Goal: Information Seeking & Learning: Check status

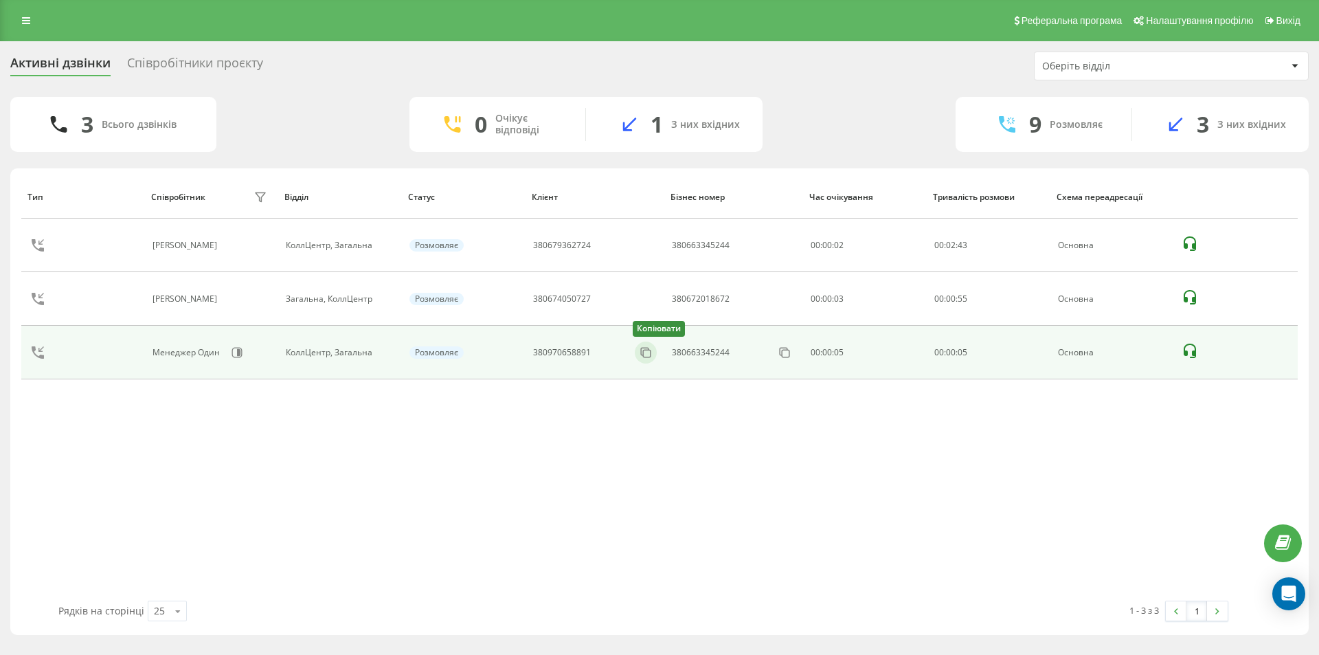
click at [653, 344] on div "Копіювати" at bounding box center [646, 353] width 22 height 22
click at [649, 348] on icon at bounding box center [645, 352] width 8 height 8
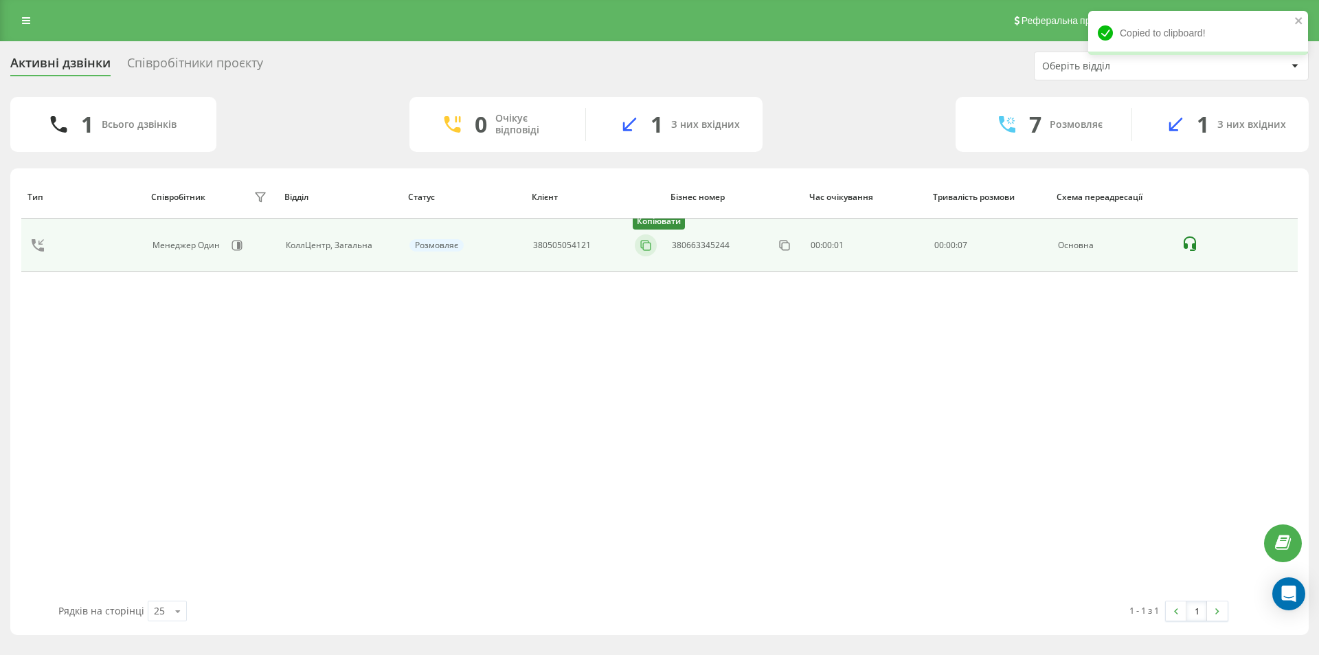
click at [649, 246] on icon at bounding box center [646, 245] width 14 height 14
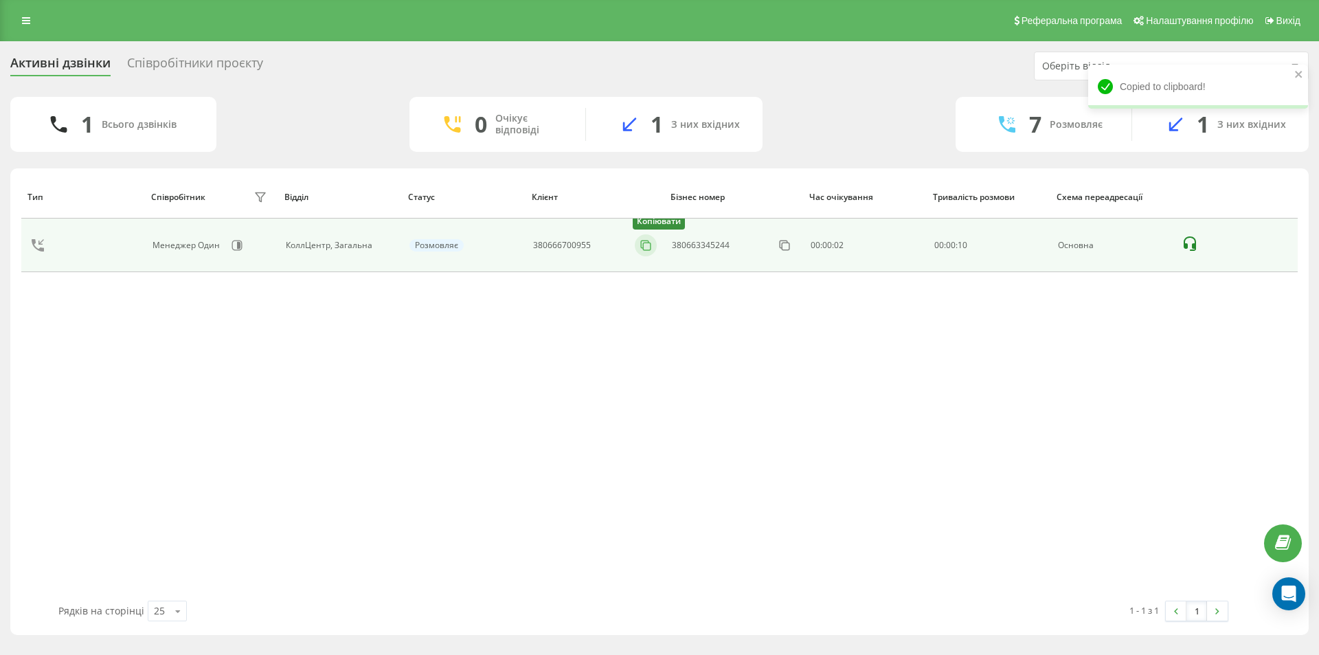
click at [642, 243] on icon at bounding box center [646, 245] width 14 height 14
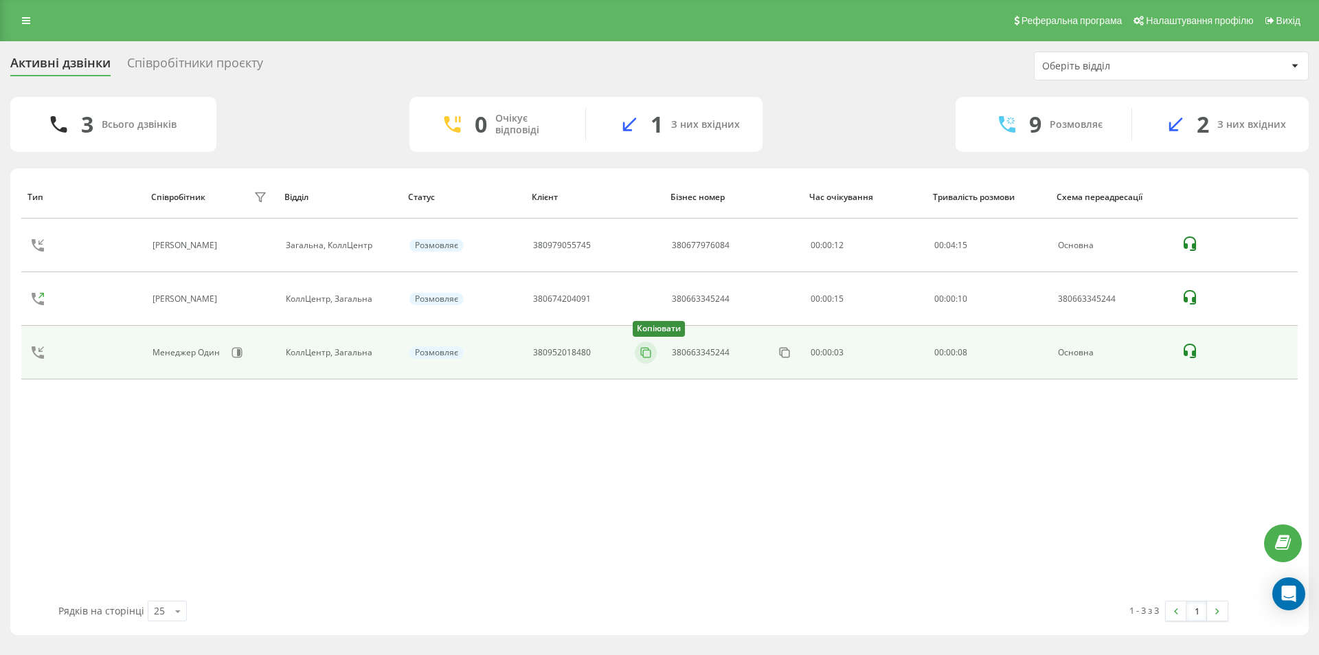
click at [653, 355] on button at bounding box center [646, 352] width 22 height 15
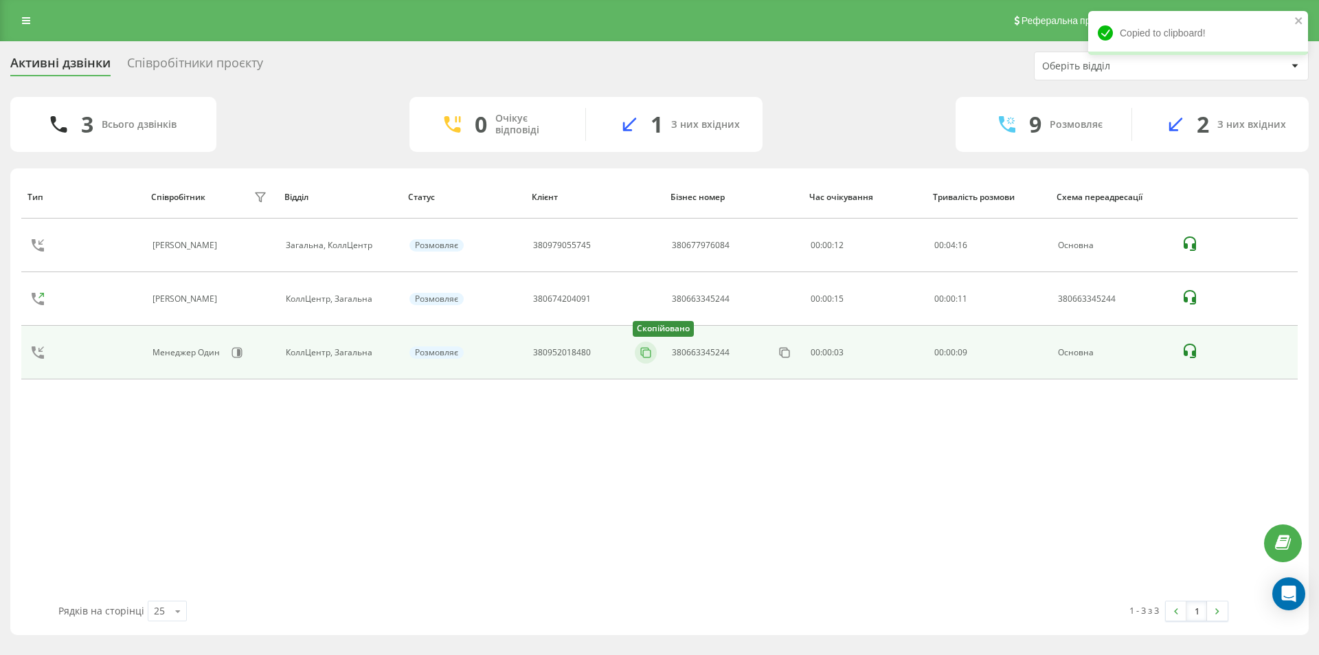
click at [651, 348] on icon at bounding box center [646, 353] width 14 height 14
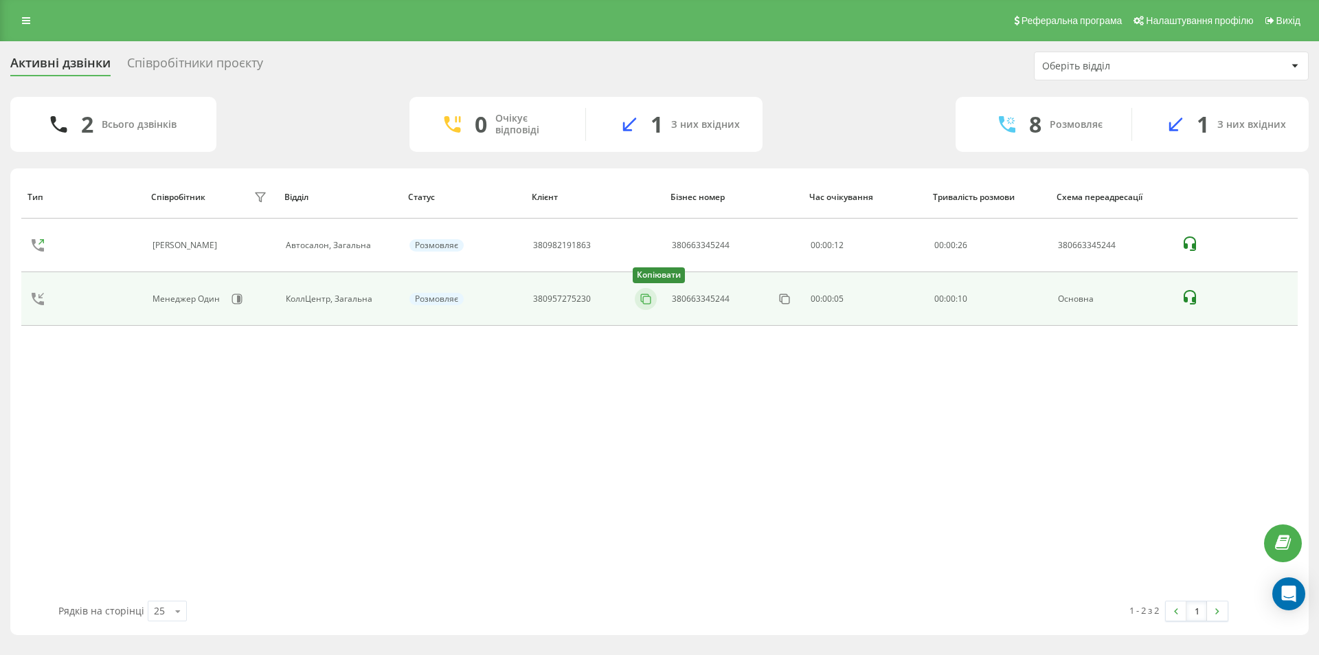
click at [649, 302] on icon at bounding box center [646, 299] width 14 height 14
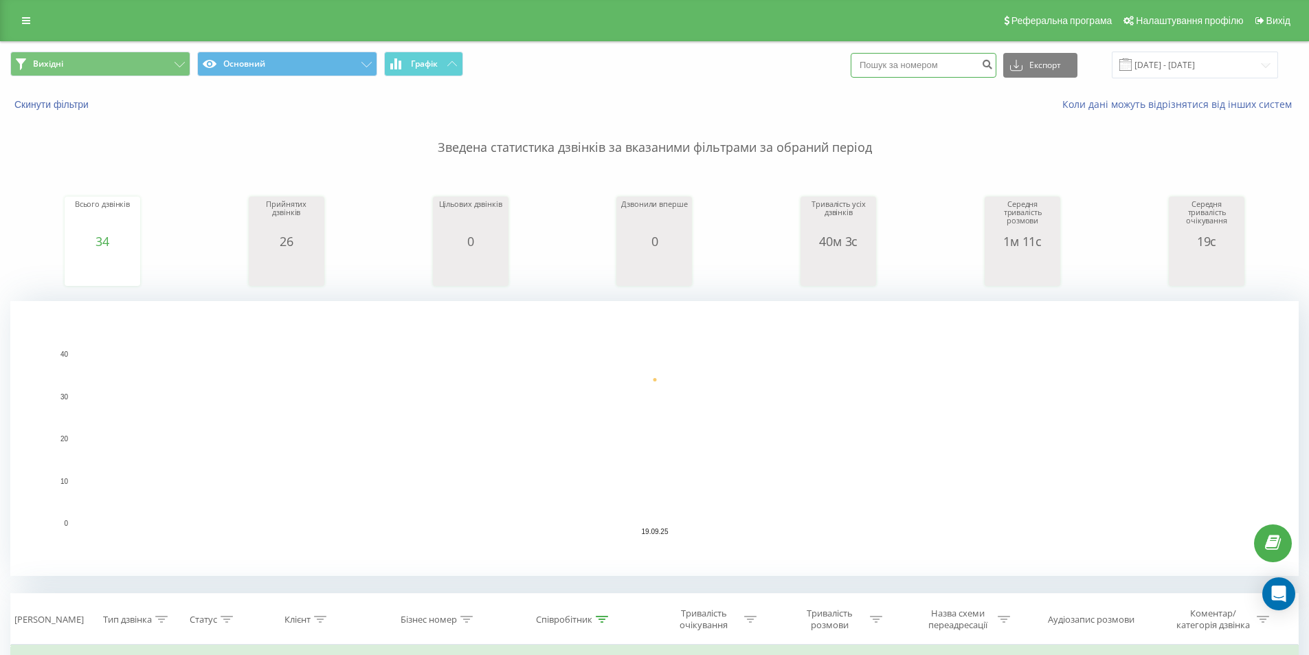
click at [931, 57] on input at bounding box center [924, 65] width 146 height 25
paste input "380957275230"
type input "380957275230"
click at [994, 63] on button "submit" at bounding box center [987, 65] width 19 height 25
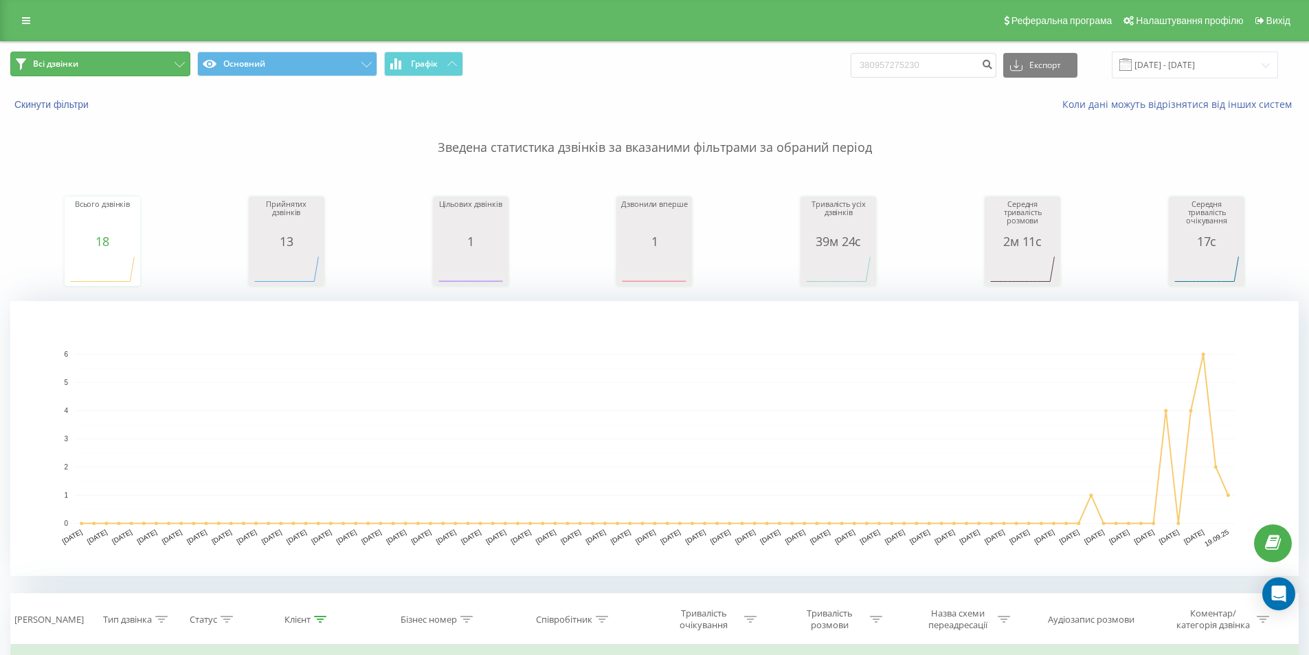
click at [96, 54] on button "Всі дзвінки" at bounding box center [100, 64] width 180 height 25
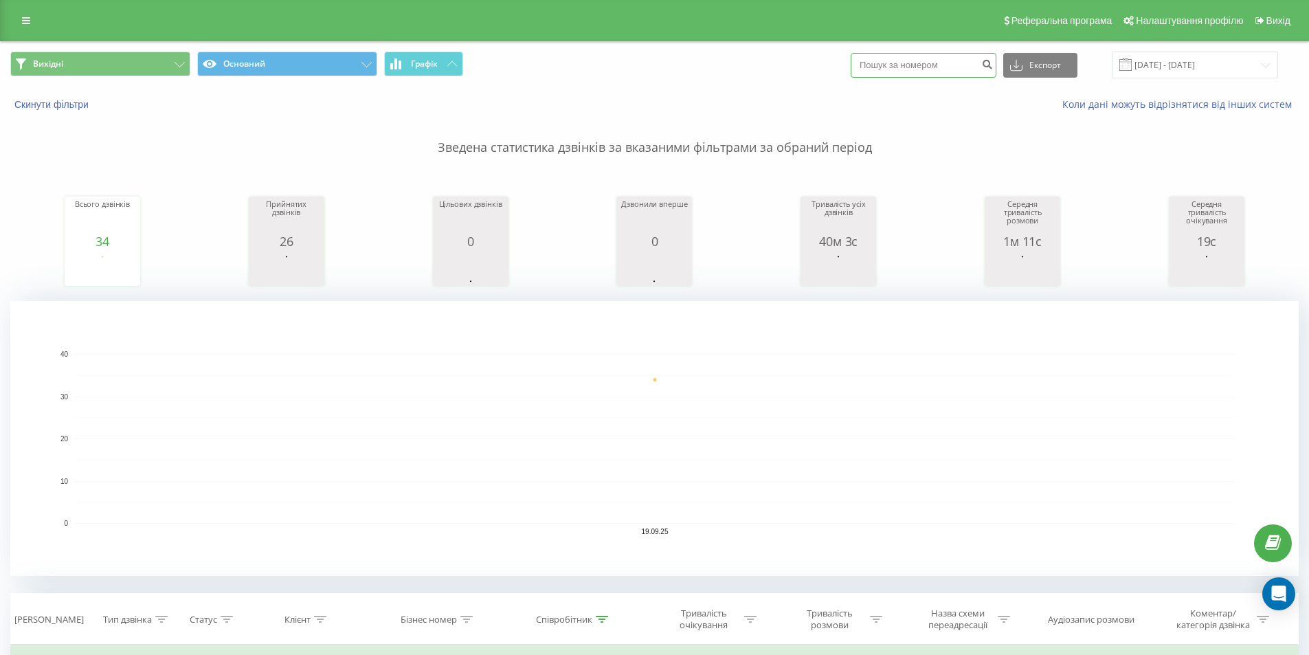
click at [942, 62] on input at bounding box center [924, 65] width 146 height 25
paste input "380509773482"
type input "380509773482"
click at [993, 65] on icon "submit" at bounding box center [987, 62] width 12 height 8
click at [132, 68] on button "Вихідні" at bounding box center [100, 64] width 180 height 25
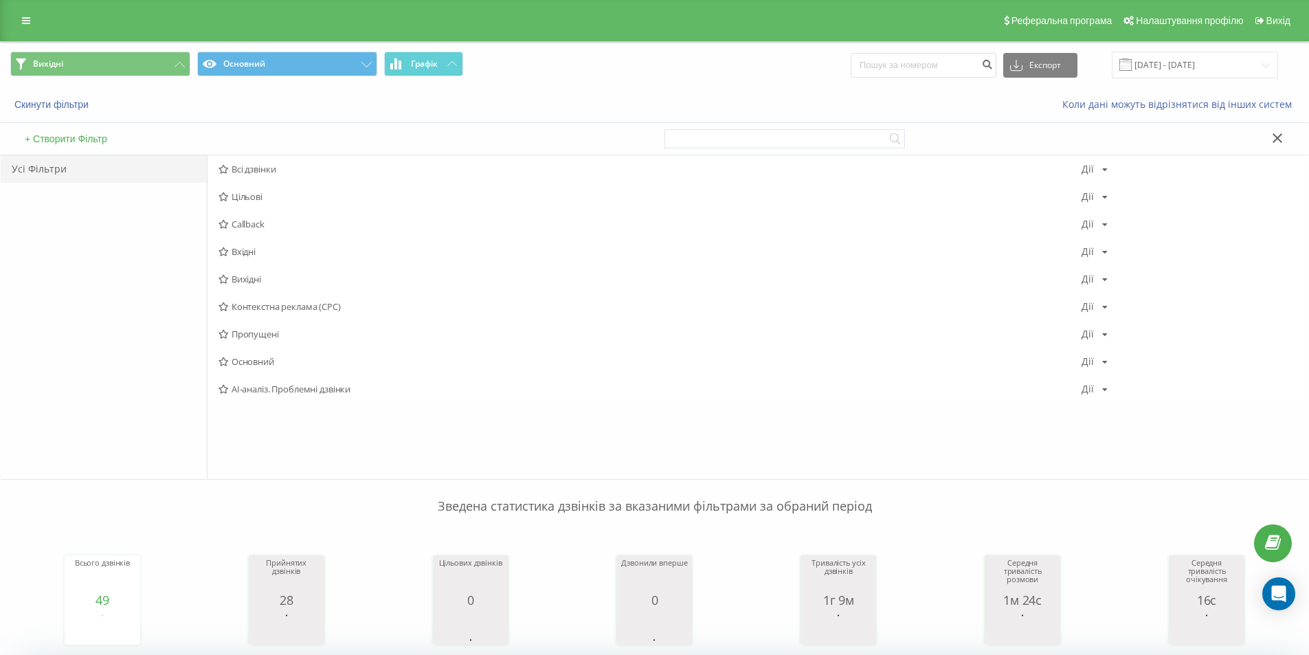
click at [274, 256] on span "Вхідні" at bounding box center [650, 252] width 863 height 10
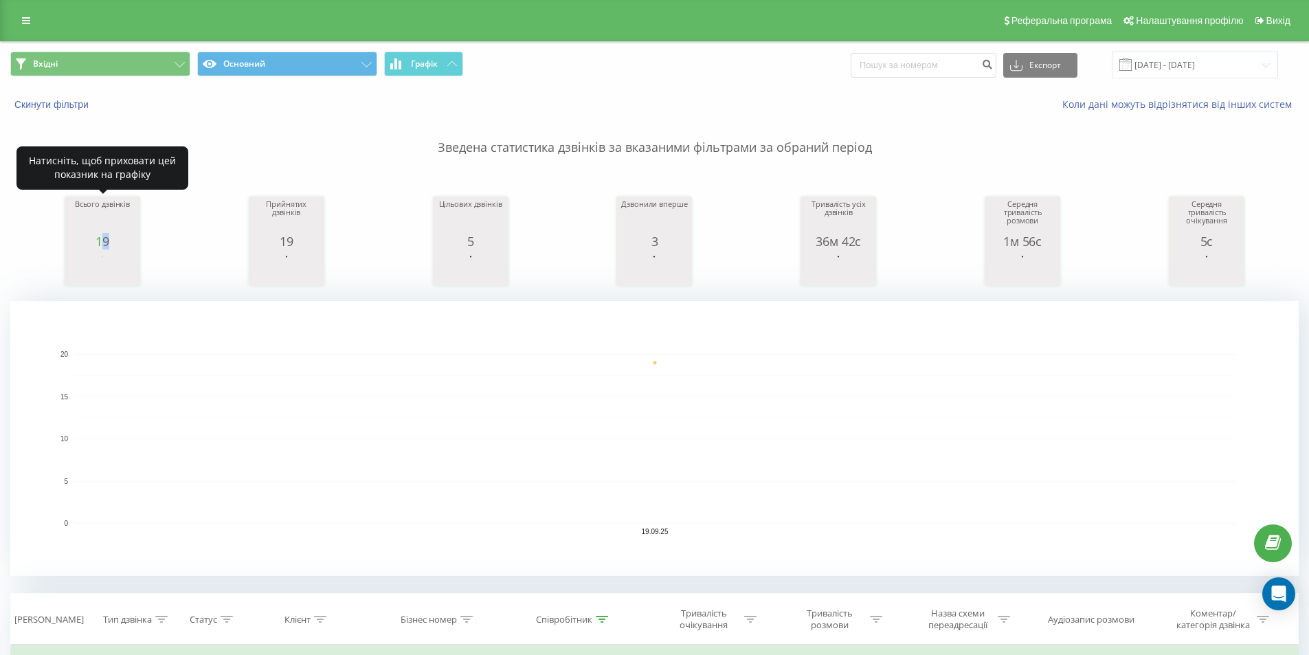
drag, startPoint x: 100, startPoint y: 245, endPoint x: 118, endPoint y: 247, distance: 18.0
click at [118, 247] on div "19" at bounding box center [102, 241] width 69 height 14
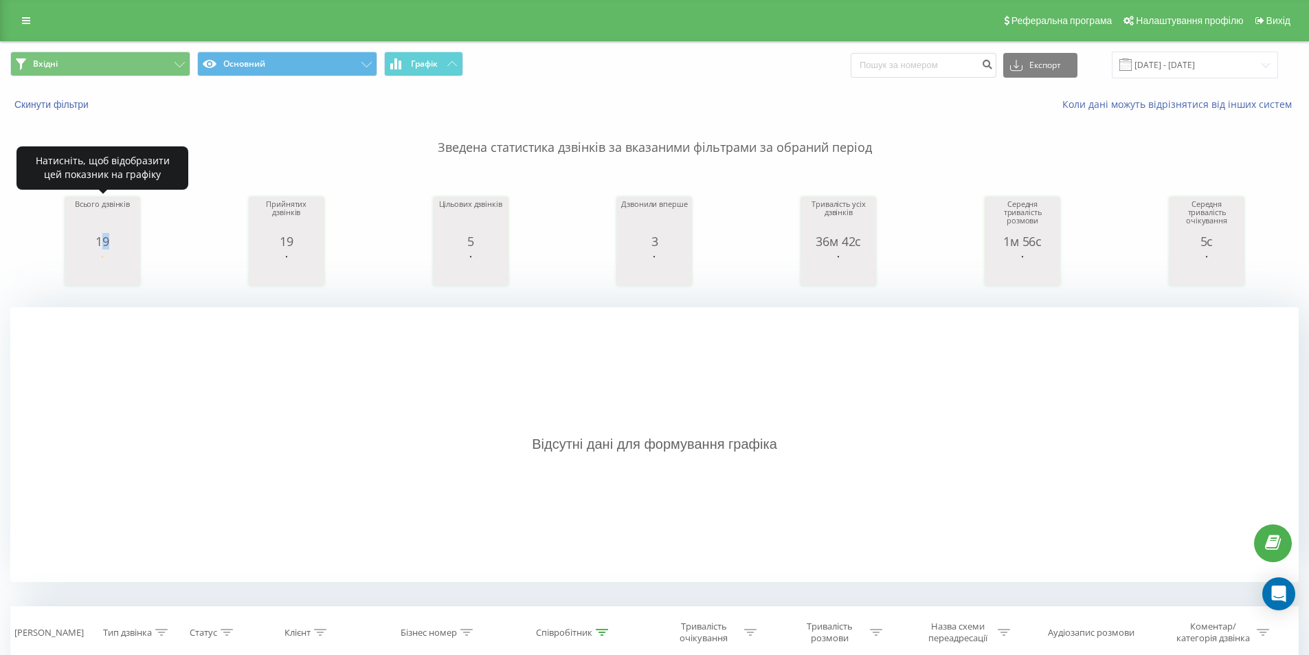
click at [130, 242] on div "19" at bounding box center [102, 241] width 69 height 14
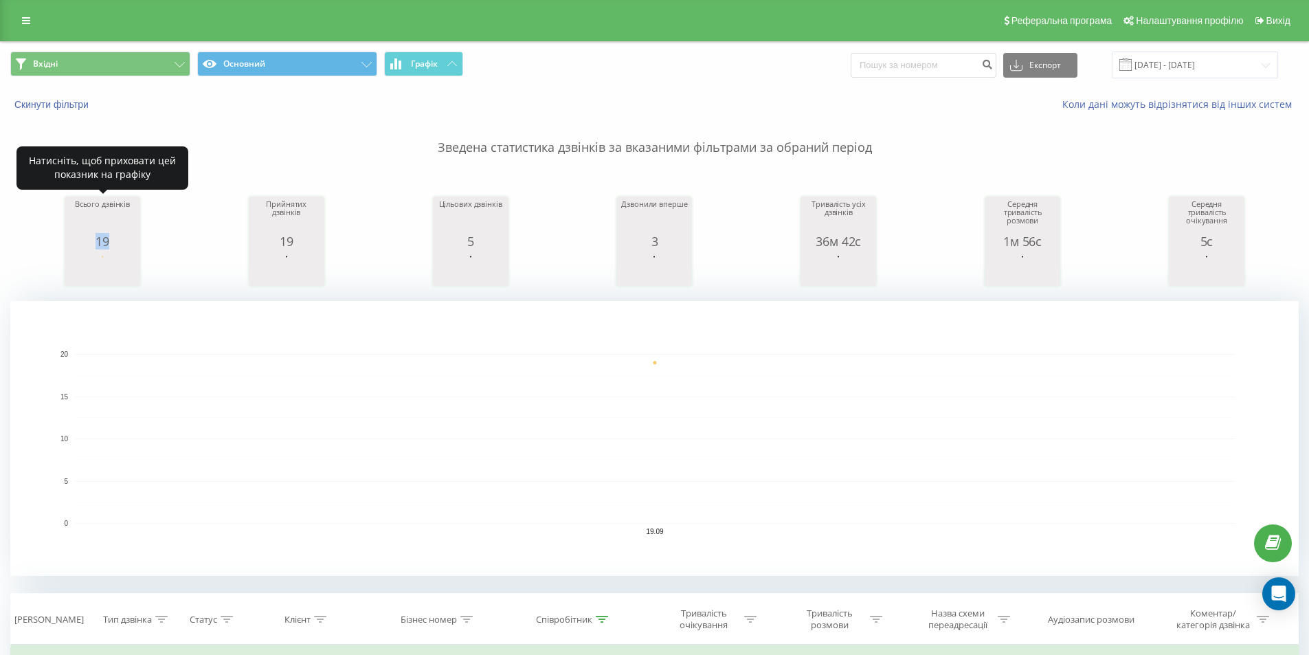
drag, startPoint x: 124, startPoint y: 244, endPoint x: 73, endPoint y: 243, distance: 51.5
click at [73, 243] on div "19" at bounding box center [102, 241] width 69 height 14
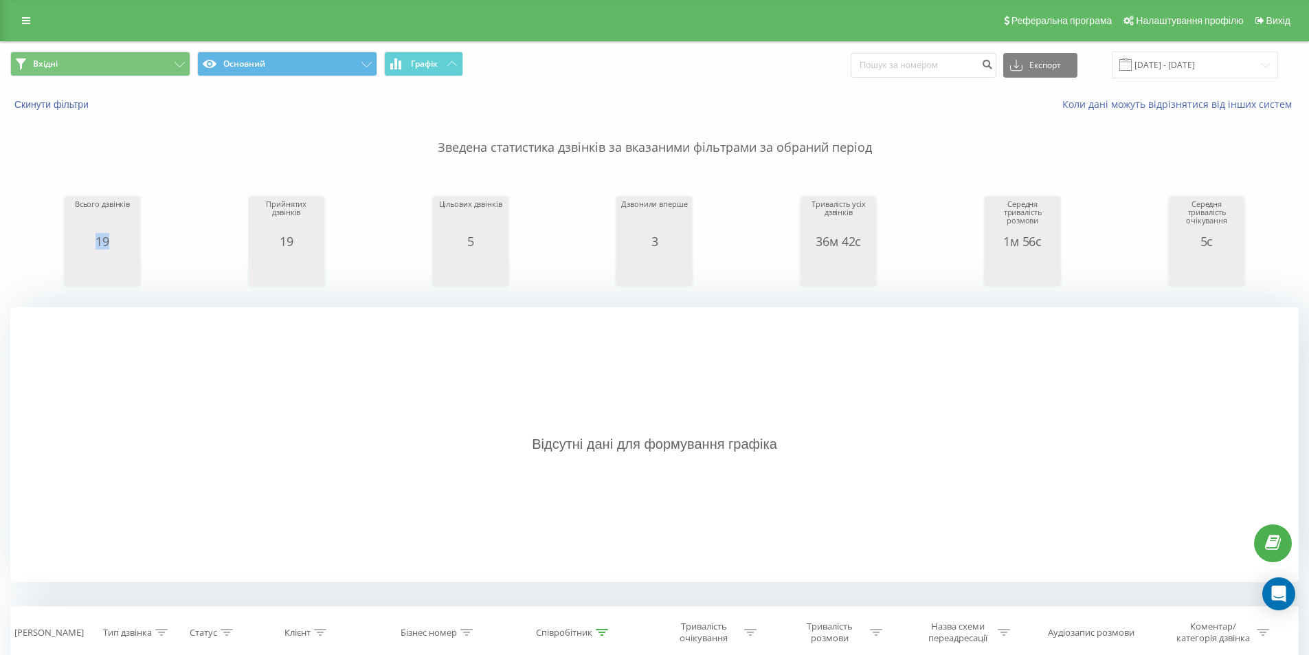
copy div "19"
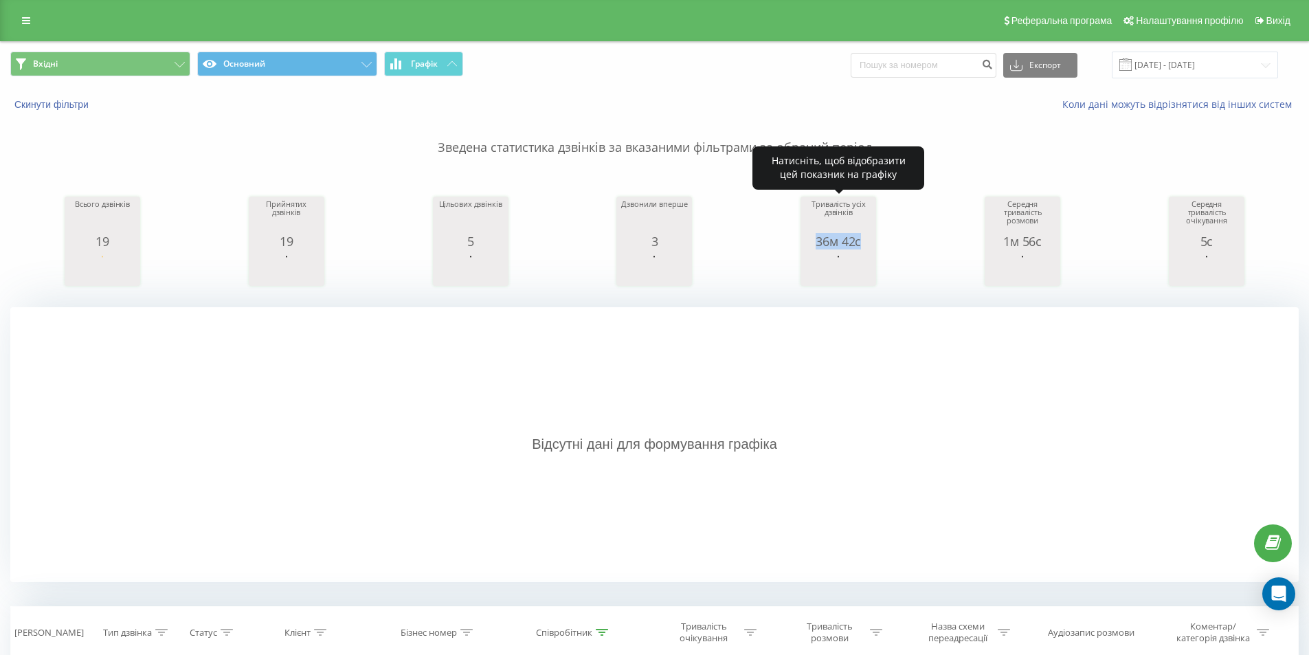
drag, startPoint x: 814, startPoint y: 242, endPoint x: 870, endPoint y: 246, distance: 55.8
click at [870, 246] on div "36м 42с" at bounding box center [838, 241] width 69 height 14
copy div "36м 42с"
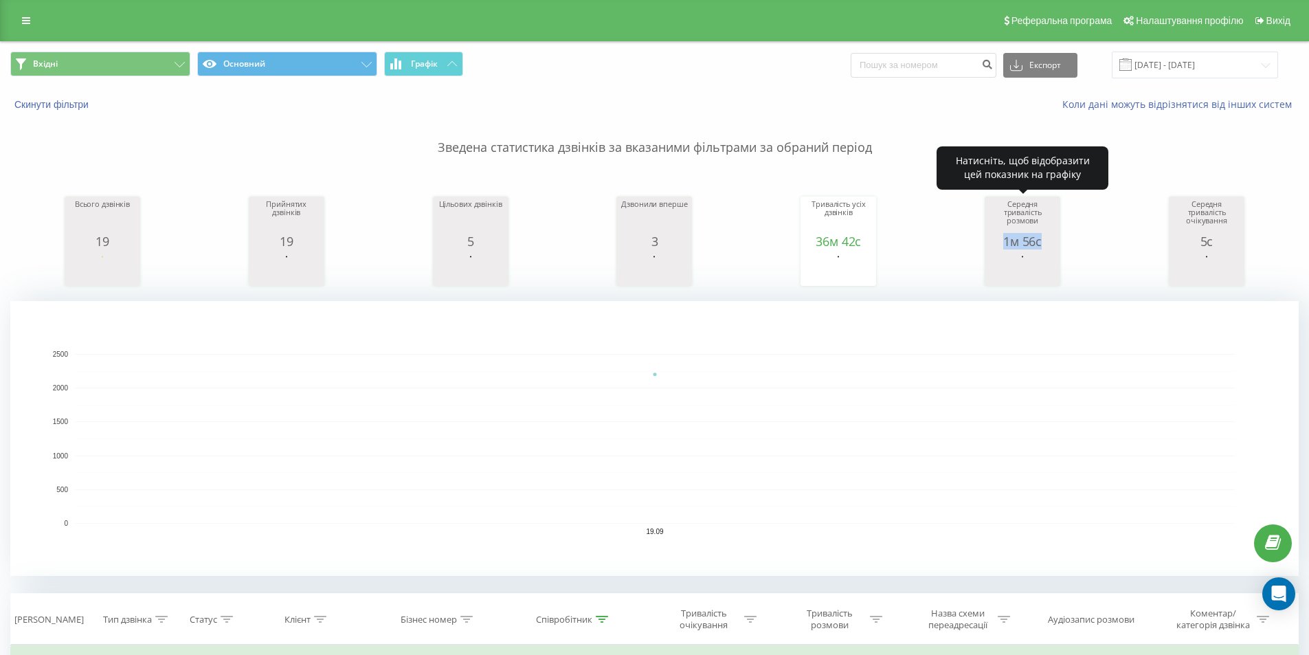
drag, startPoint x: 1028, startPoint y: 237, endPoint x: 1047, endPoint y: 238, distance: 18.6
click at [1047, 238] on div "1м 56с" at bounding box center [1022, 241] width 69 height 14
copy div "1м 56с"
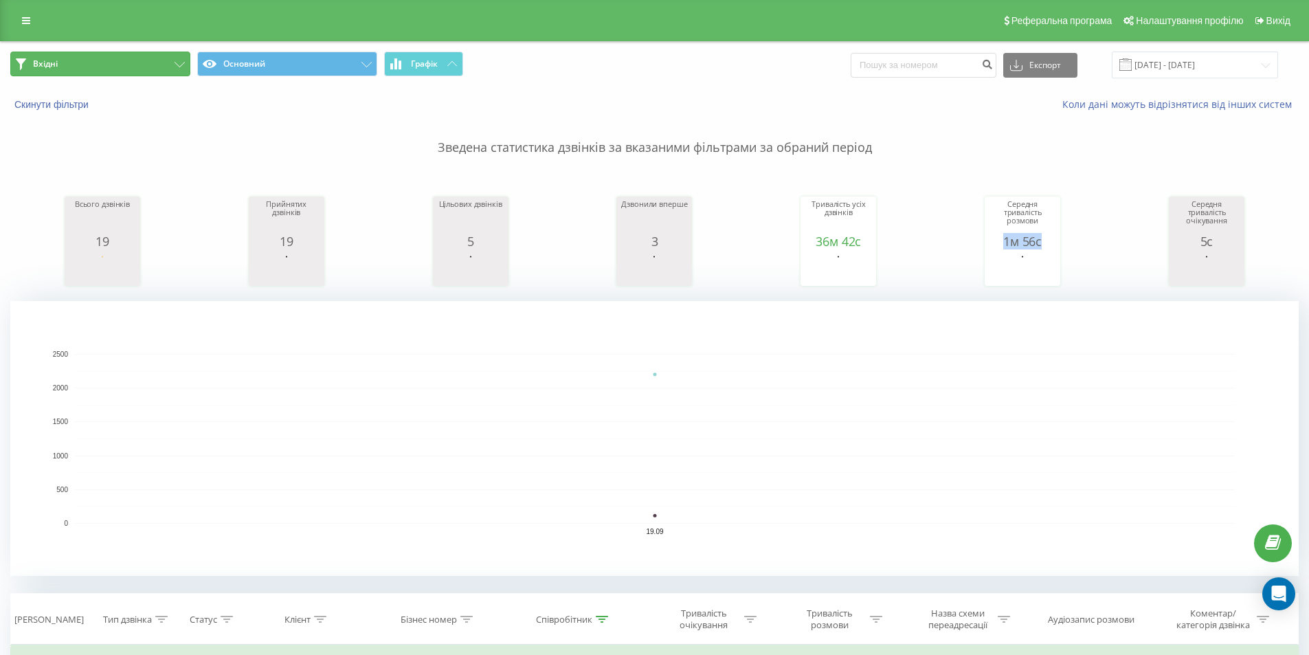
click at [144, 65] on button "Вхідні" at bounding box center [100, 64] width 180 height 25
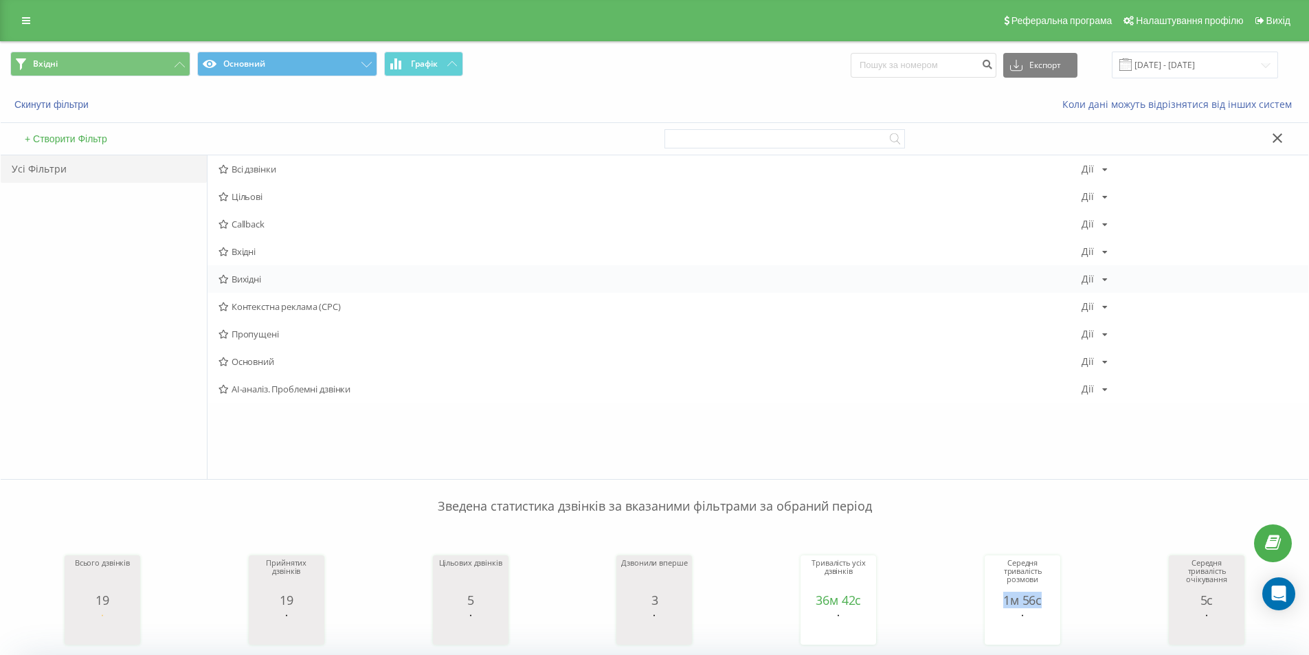
click at [287, 276] on span "Вихідні" at bounding box center [650, 279] width 863 height 10
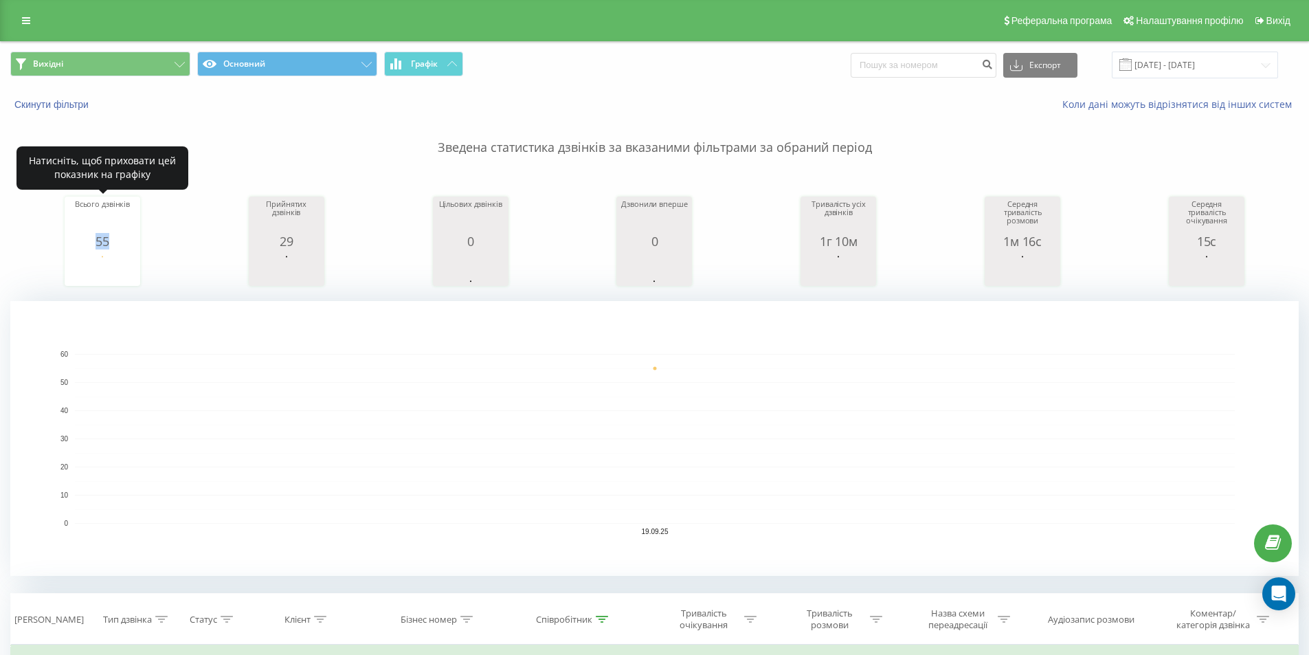
drag, startPoint x: 95, startPoint y: 241, endPoint x: 169, endPoint y: 205, distance: 82.7
click at [137, 242] on div "Всього дзвінків 55 date totalCalls [DATE] [PHONE_NUMBER][DATE]" at bounding box center [103, 241] width 76 height 89
copy div "55"
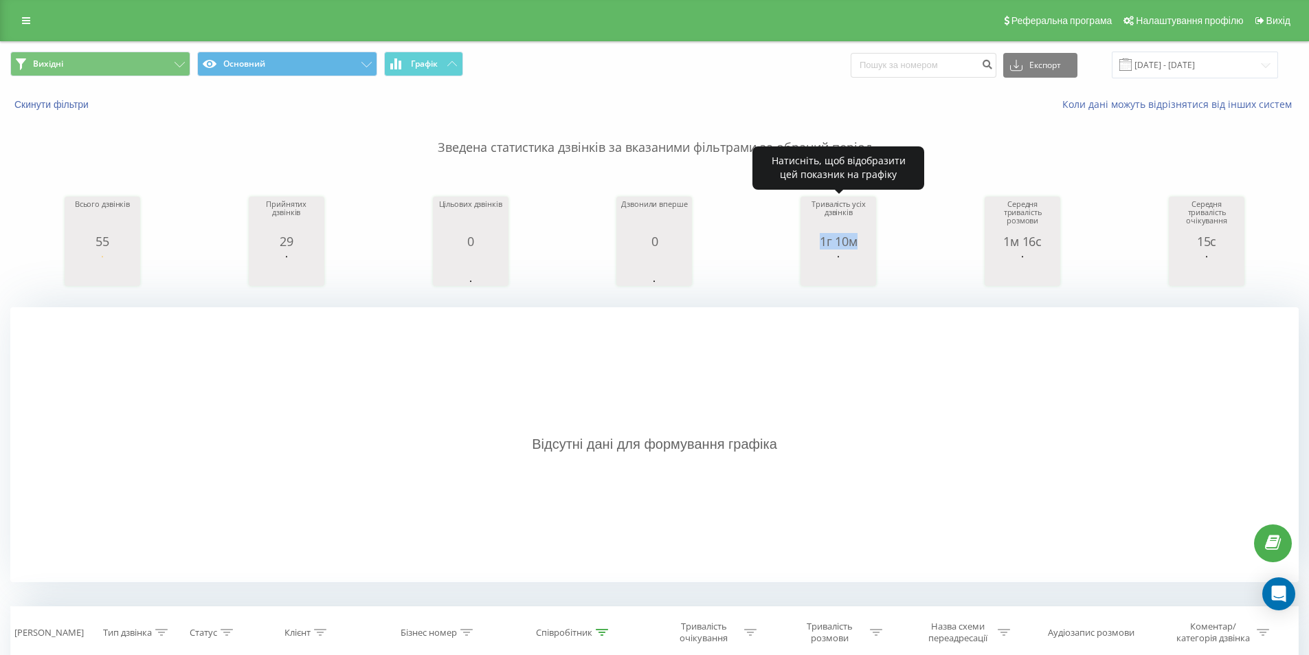
drag, startPoint x: 816, startPoint y: 246, endPoint x: 864, endPoint y: 237, distance: 48.2
click at [871, 244] on div "1г 10м" at bounding box center [838, 241] width 69 height 14
copy div "1г 10м"
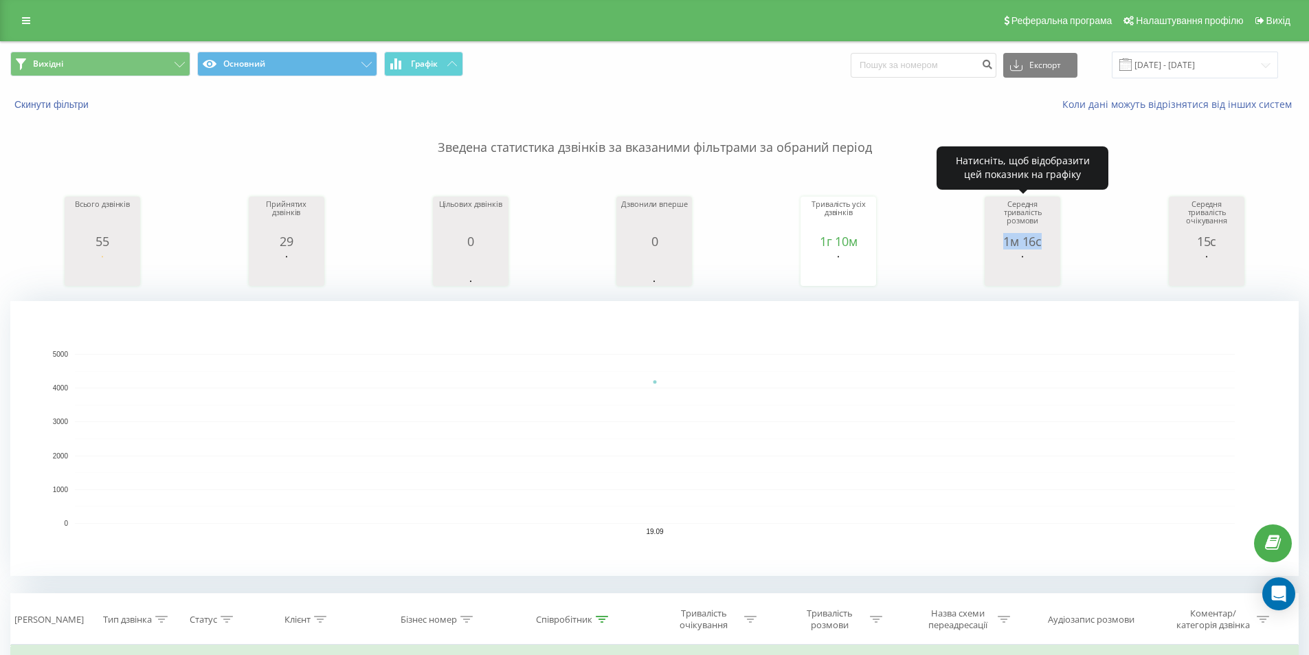
drag, startPoint x: 996, startPoint y: 246, endPoint x: 1059, endPoint y: 245, distance: 63.2
click at [1059, 245] on div "Середня тривалість розмови 1м 16с date averageConversationTime [DATE] [PHONE_NU…" at bounding box center [1023, 241] width 76 height 89
copy div "1м 16с"
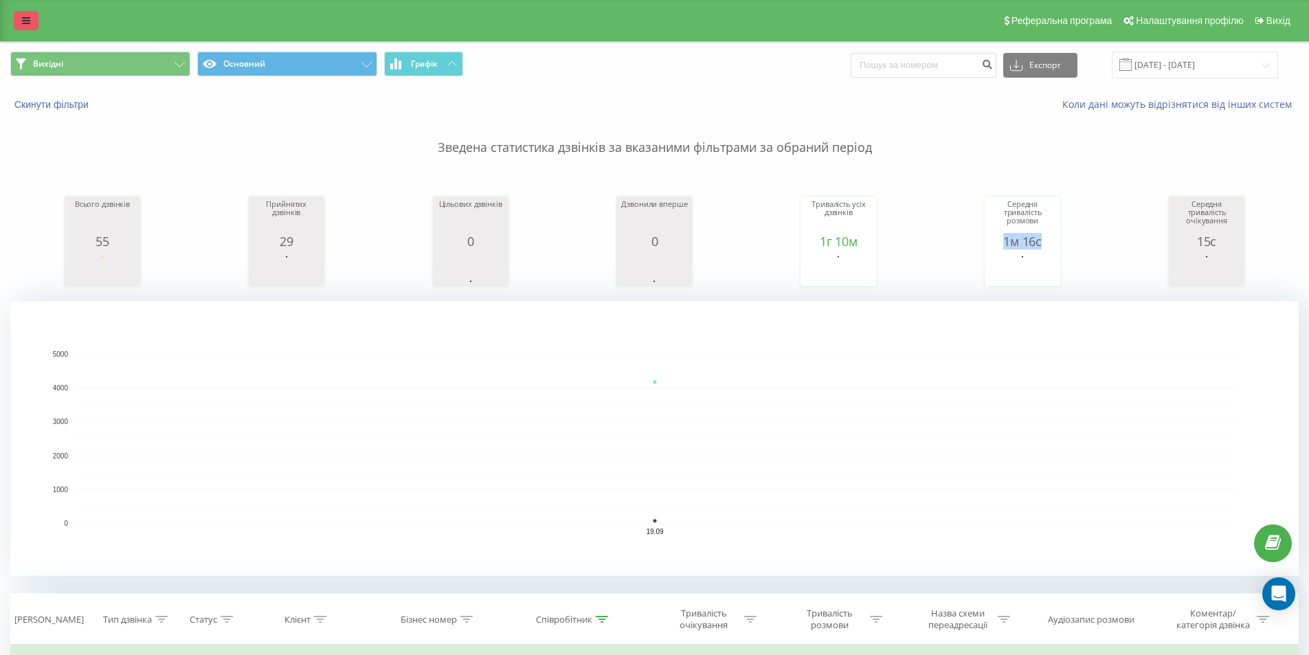
click at [27, 12] on link at bounding box center [26, 20] width 25 height 19
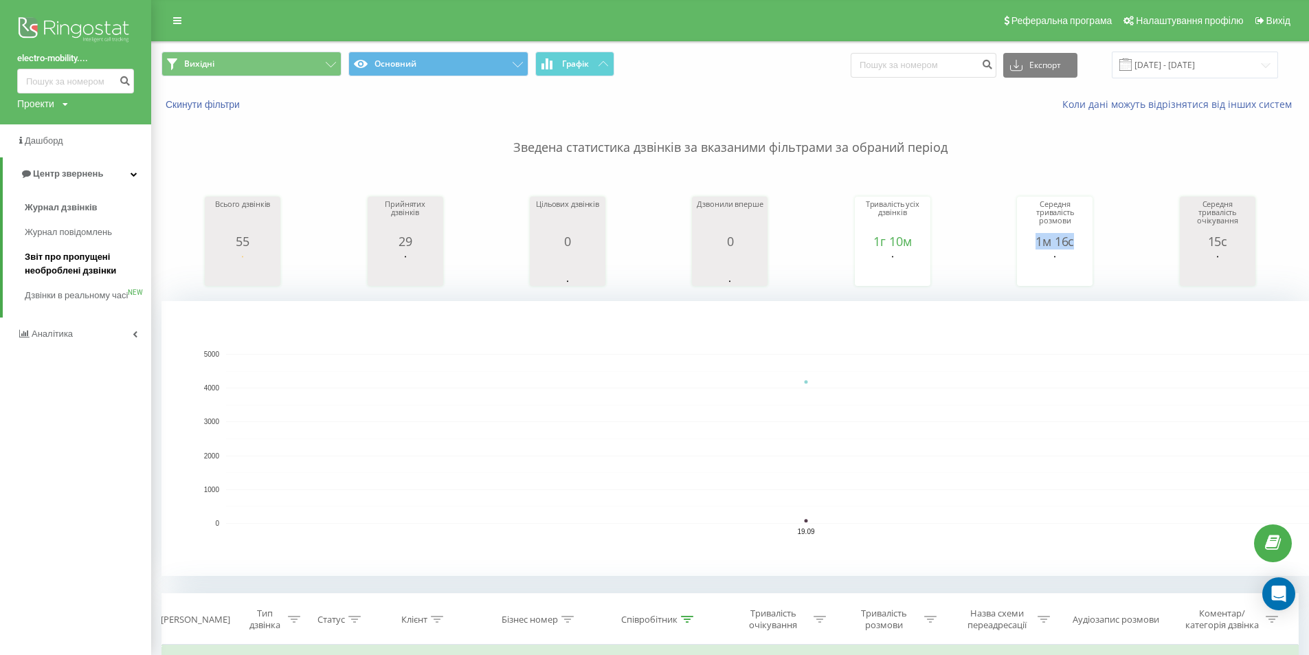
click at [96, 258] on span "Звіт про пропущені необроблені дзвінки" at bounding box center [85, 263] width 120 height 27
